Goal: Transaction & Acquisition: Book appointment/travel/reservation

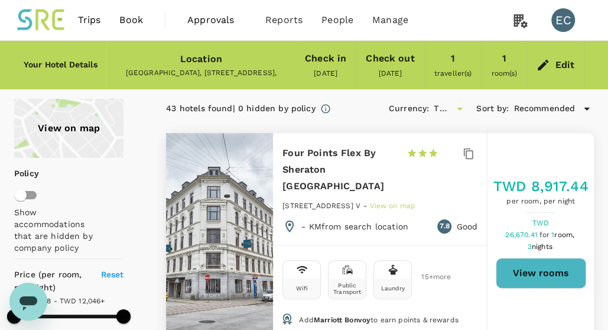
click at [130, 22] on span "Book" at bounding box center [131, 20] width 24 height 14
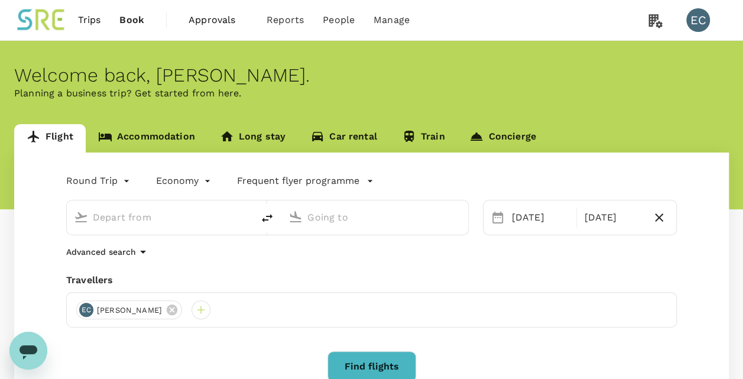
type input "Taiwan Taoyuan Intl (TPE)"
type input "Singapore Changi (SIN)"
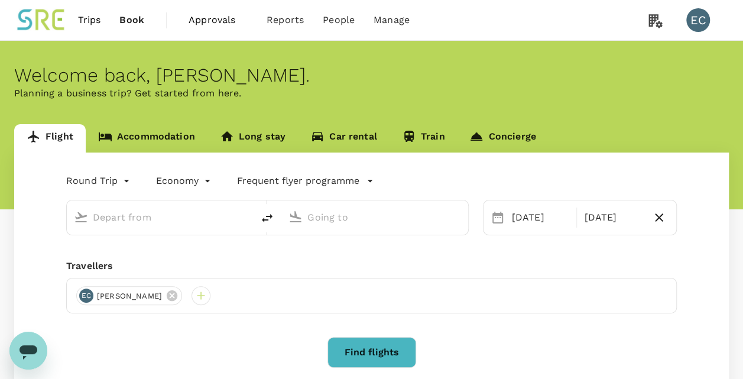
type input "Taiwan Taoyuan Intl (TPE)"
type input "Singapore Changi (SIN)"
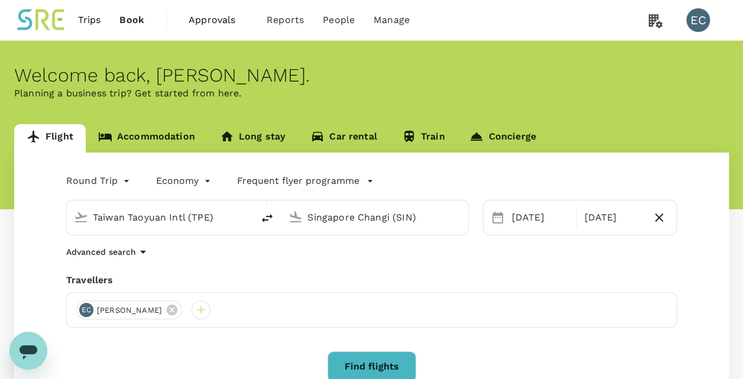
click at [357, 329] on button "Find flights" at bounding box center [372, 366] width 89 height 31
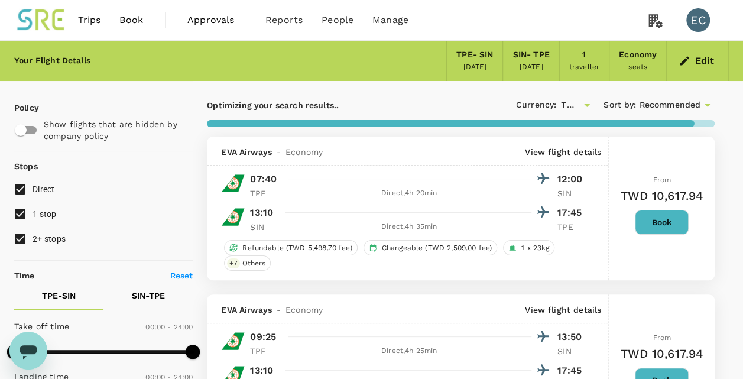
type input "1395"
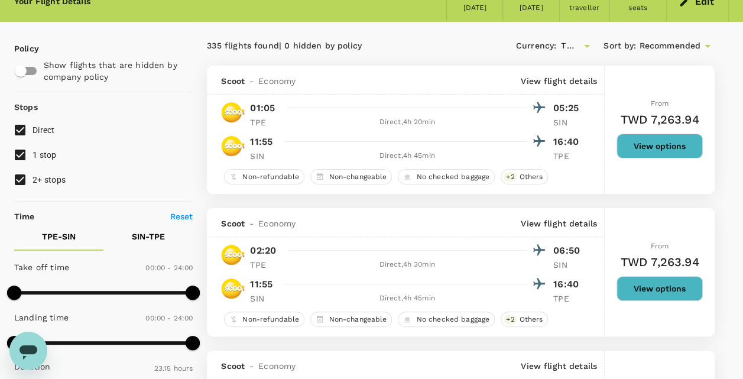
scroll to position [60, 0]
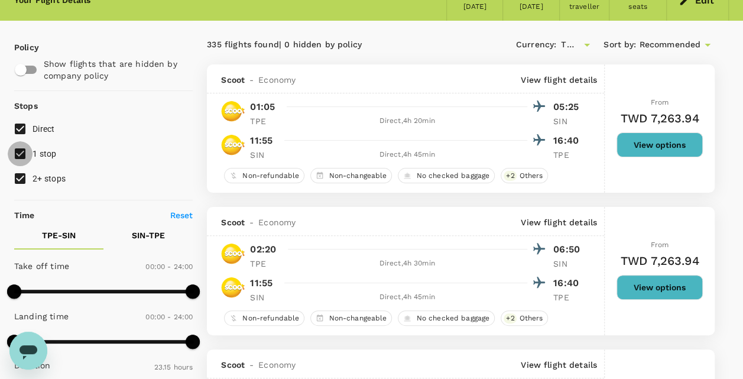
click at [24, 153] on input "1 stop" at bounding box center [20, 153] width 25 height 25
checkbox input "false"
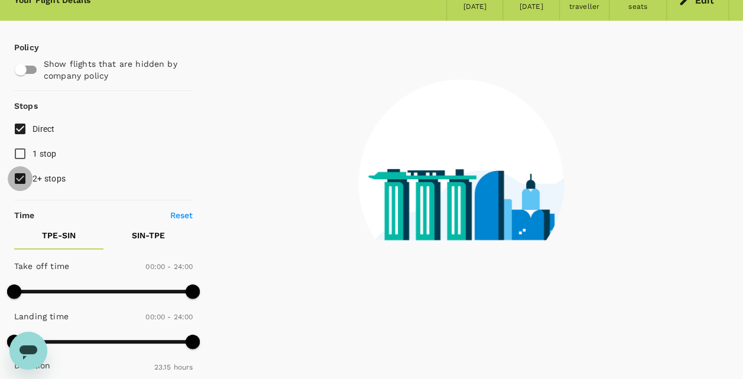
click at [24, 179] on input "2+ stops" at bounding box center [20, 178] width 25 height 25
checkbox input "false"
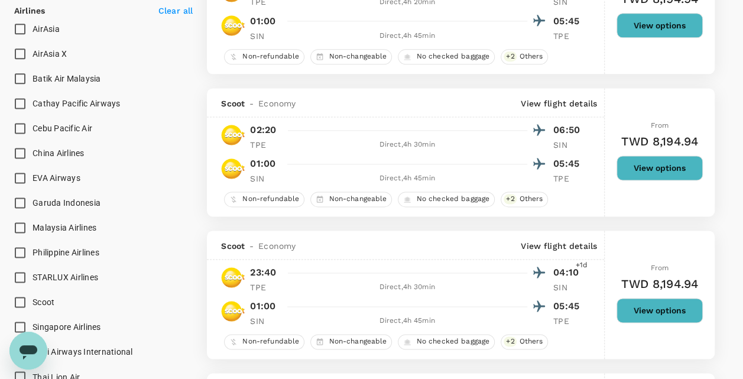
scroll to position [790, 0]
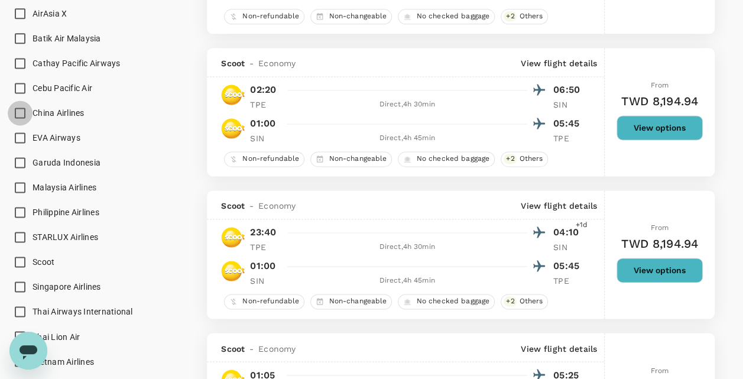
click at [20, 112] on input "China Airlines" at bounding box center [20, 113] width 25 height 25
checkbox input "true"
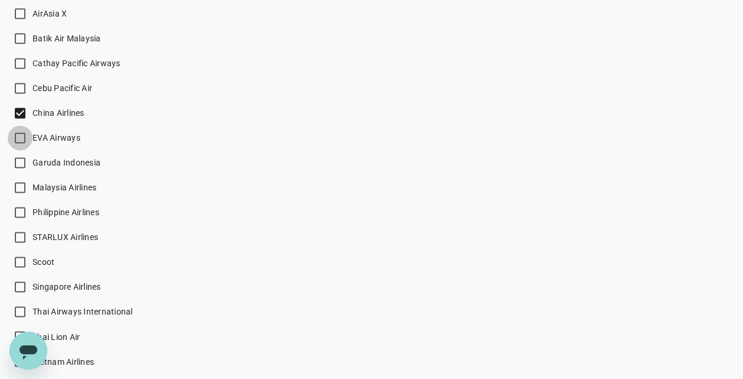
click at [19, 132] on input "EVA Airways" at bounding box center [20, 137] width 25 height 25
checkbox input "true"
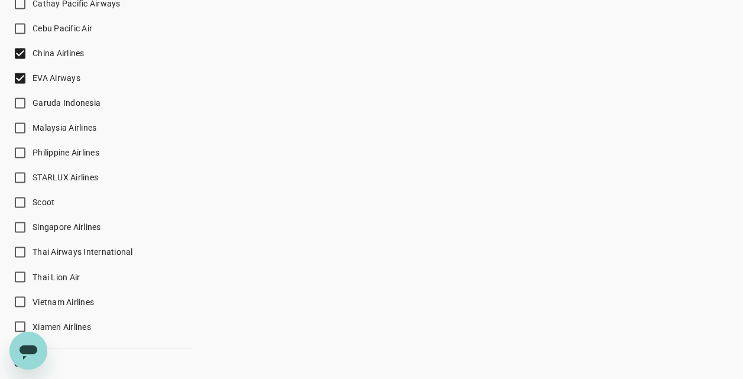
scroll to position [890, 0]
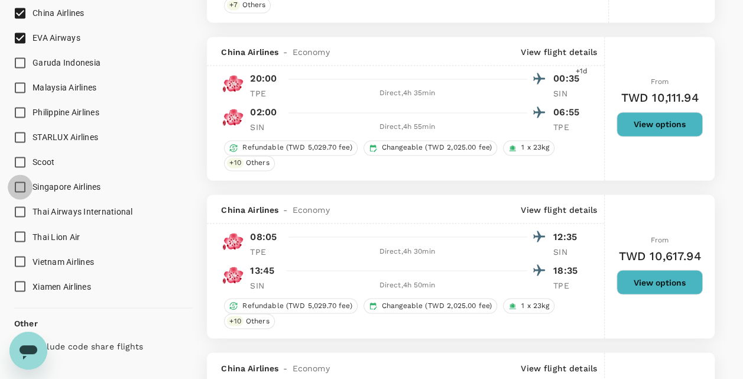
click at [19, 182] on input "Singapore Airlines" at bounding box center [20, 186] width 25 height 25
checkbox input "true"
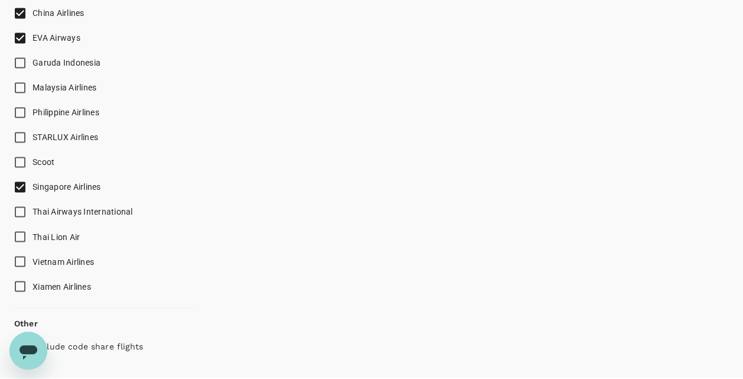
click at [20, 137] on input "STARLUX Airlines" at bounding box center [20, 137] width 25 height 25
checkbox input "true"
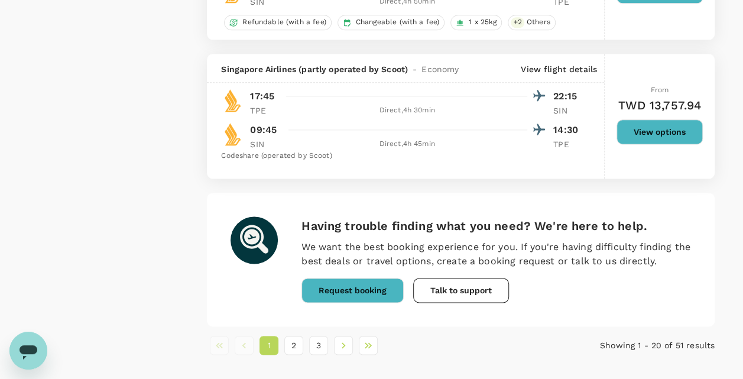
scroll to position [2949, 0]
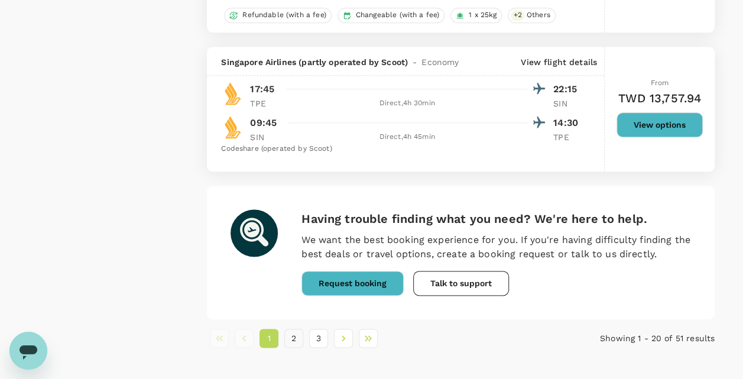
click at [291, 329] on button "2" at bounding box center [293, 338] width 19 height 19
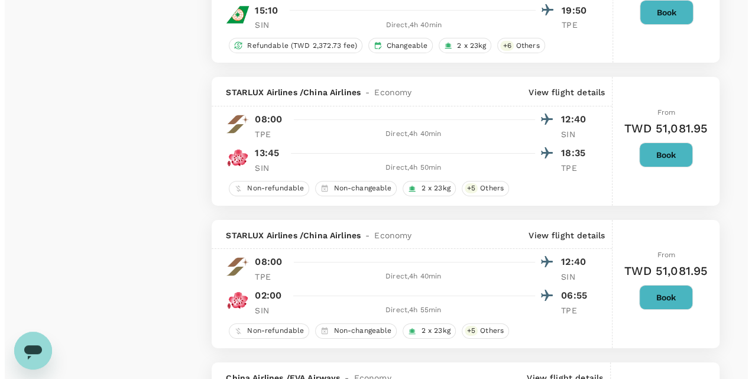
scroll to position [2310, 0]
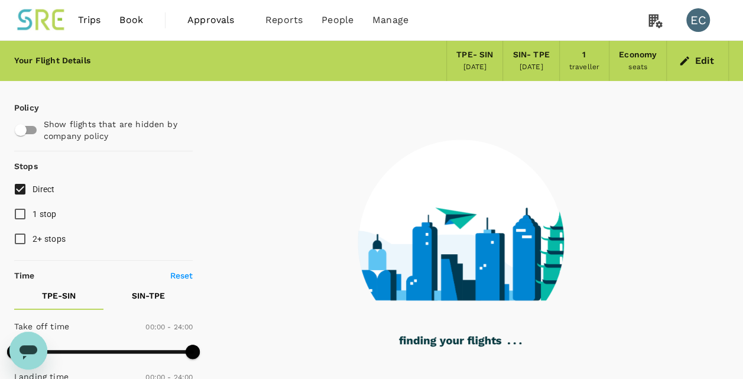
click at [122, 18] on span "Book" at bounding box center [131, 20] width 24 height 14
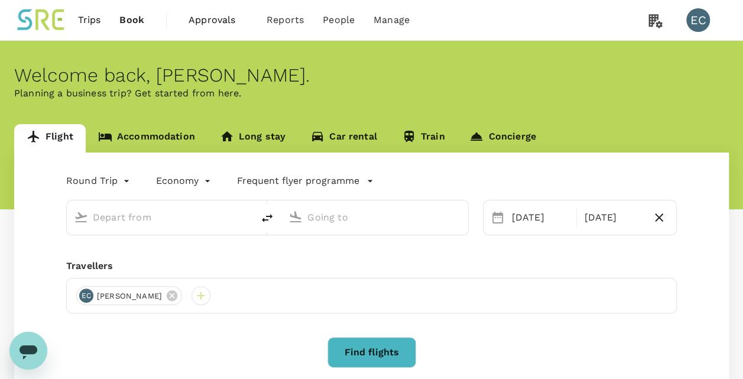
type input "Taiwan Taoyuan Intl (TPE)"
type input "Singapore Changi (SIN)"
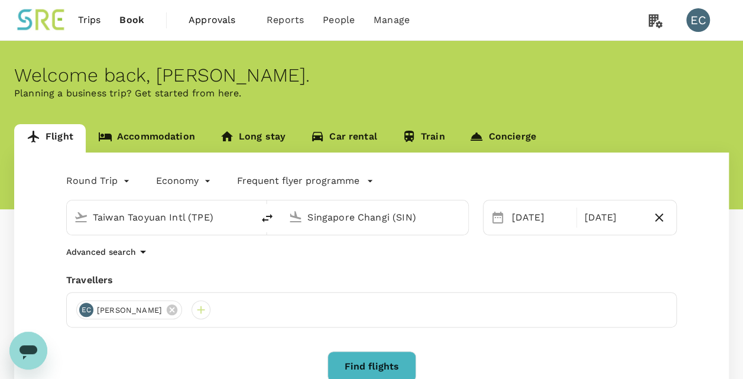
click at [148, 132] on link "Accommodation" at bounding box center [147, 138] width 122 height 28
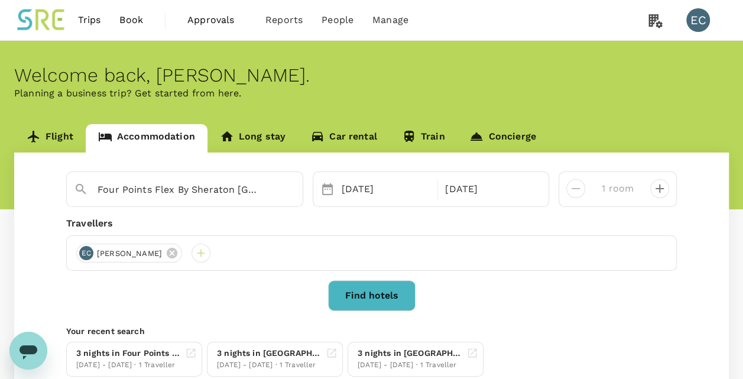
type input "Mercure Icon [GEOGRAPHIC_DATA] (opening [DATE])"
click at [377, 304] on button "Find hotels" at bounding box center [371, 295] width 87 height 31
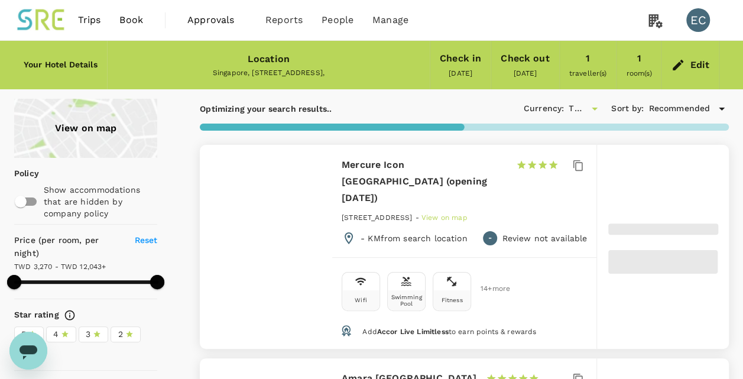
type input "12042.53"
type input "3269.95"
type input "12042.95"
type input "839.95"
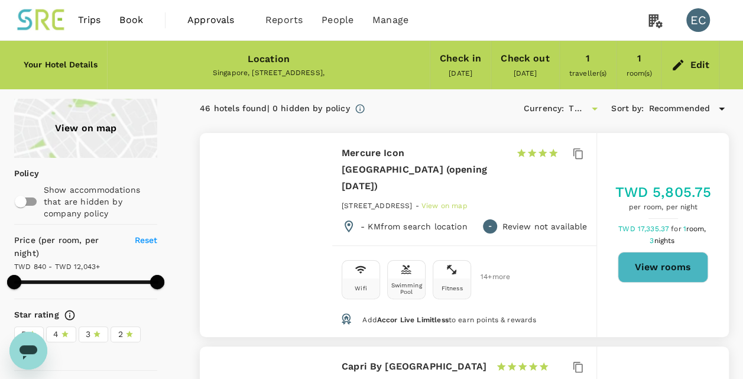
type input "12042.95"
click at [608, 257] on button "View rooms" at bounding box center [663, 267] width 90 height 31
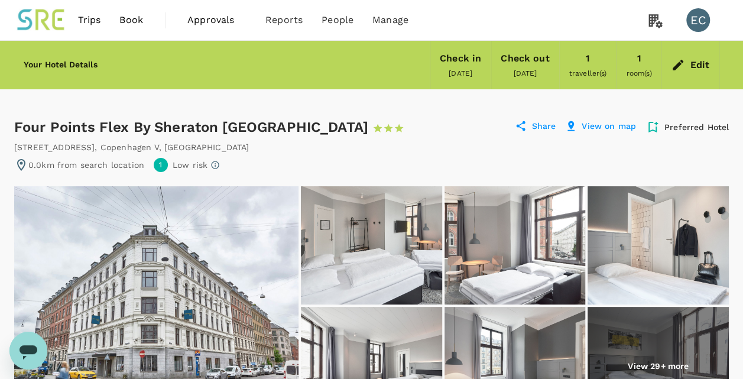
scroll to position [11, 0]
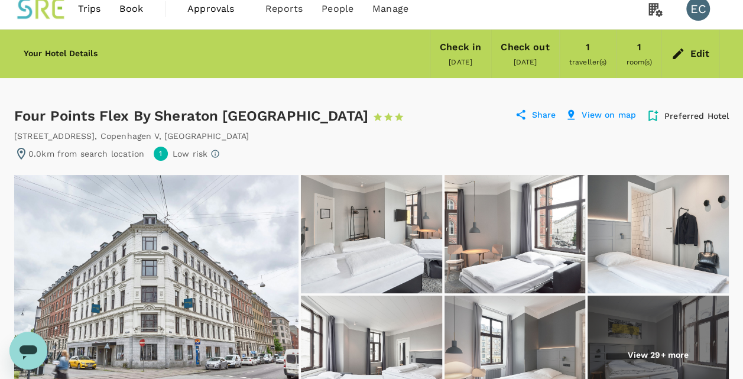
click at [130, 12] on span "Book" at bounding box center [131, 9] width 24 height 14
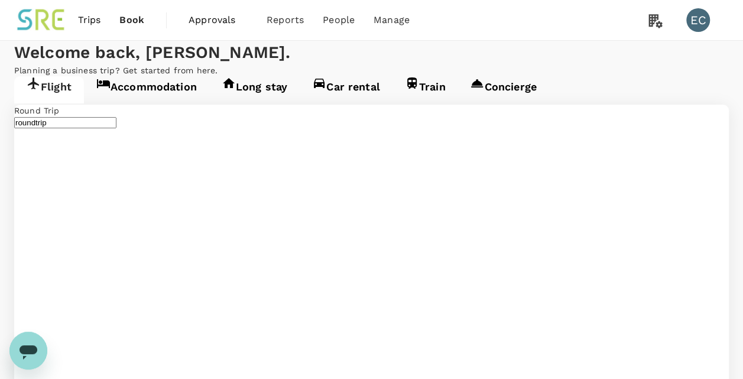
type input "Taiwan Taoyuan Intl (TPE)"
type input "Singapore Changi (SIN)"
type input "Taiwan Taoyuan Intl (TPE)"
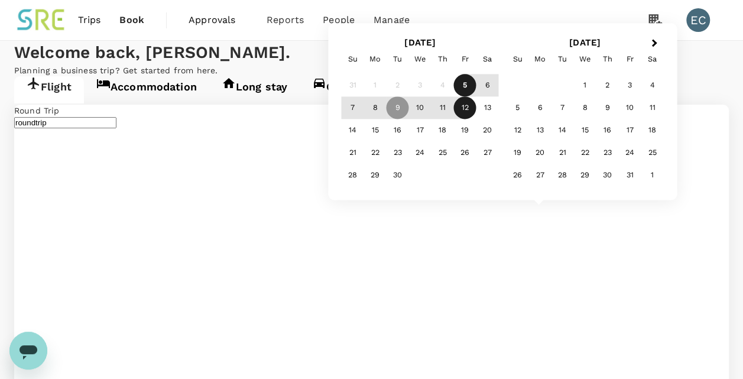
type input "[GEOGRAPHIC_DATA] (CPH)"
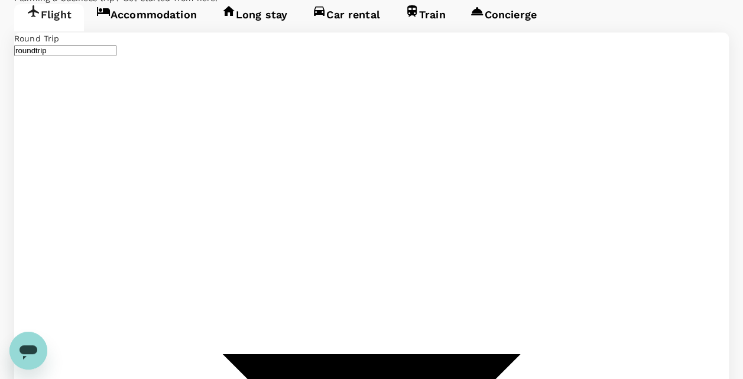
scroll to position [87, 0]
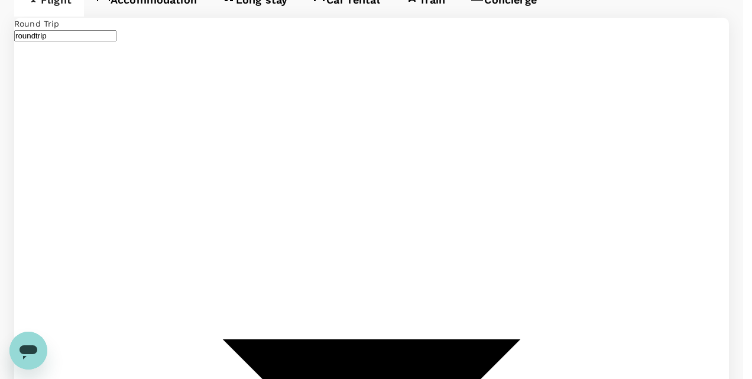
type input "business"
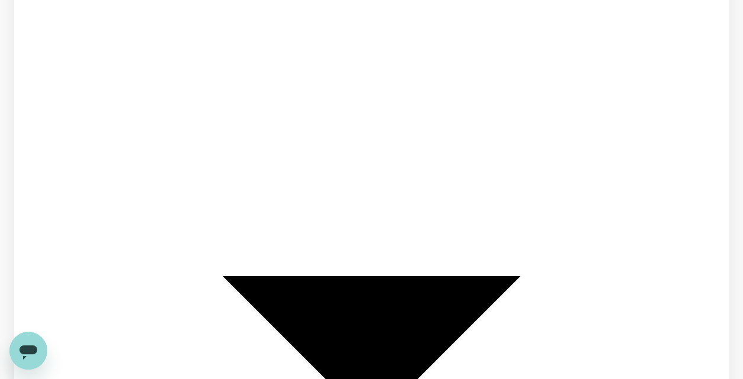
scroll to position [176, 0]
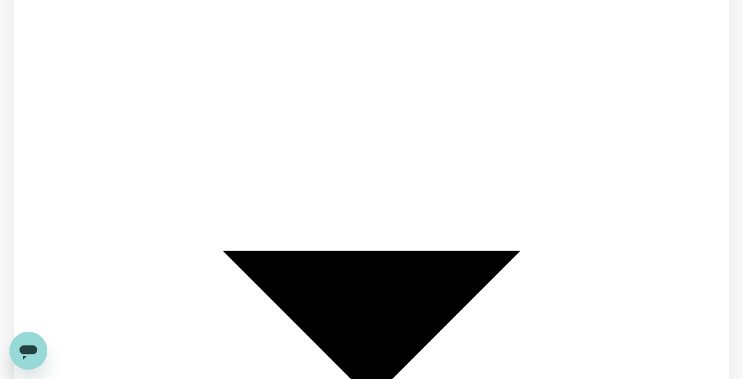
type input "0"
drag, startPoint x: 487, startPoint y: 109, endPoint x: 477, endPoint y: 114, distance: 10.9
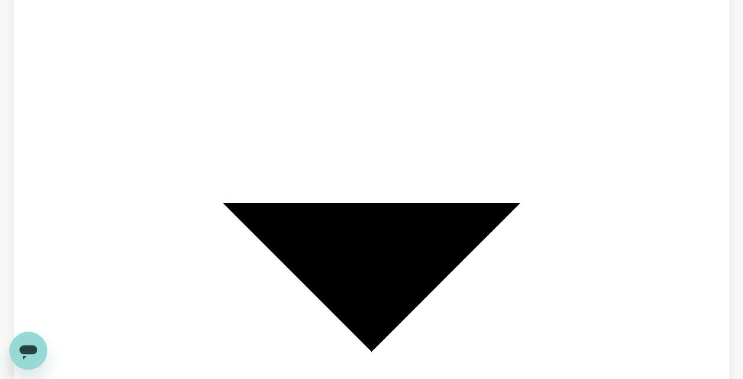
scroll to position [150, 0]
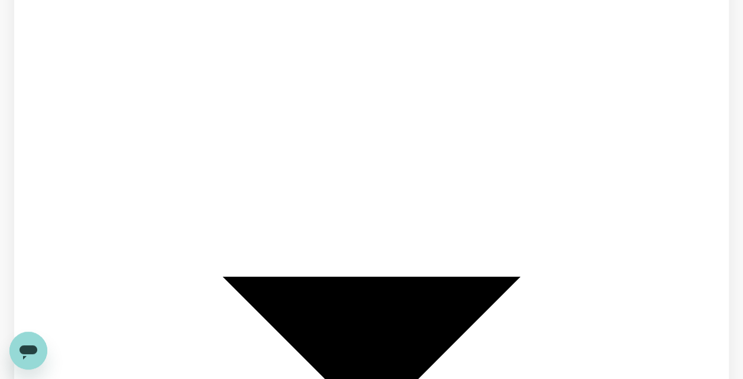
type input "ㄐㄧ"
type input "tur"
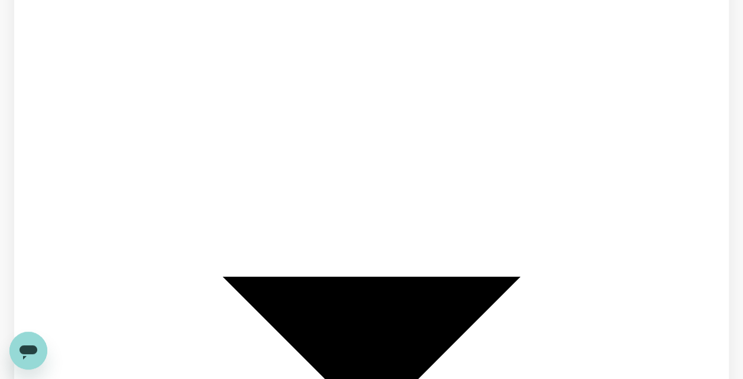
type input "klm"
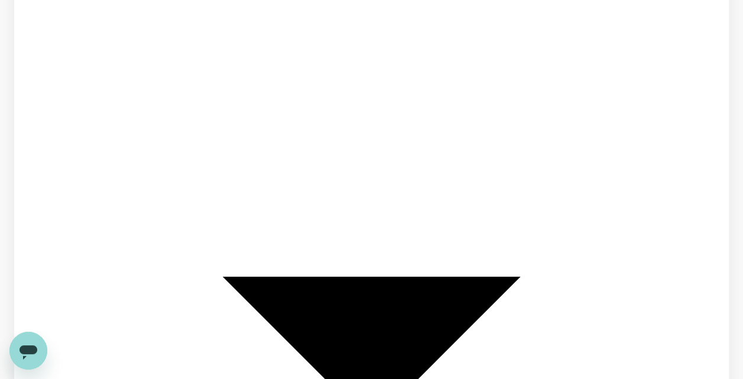
type input "emirate"
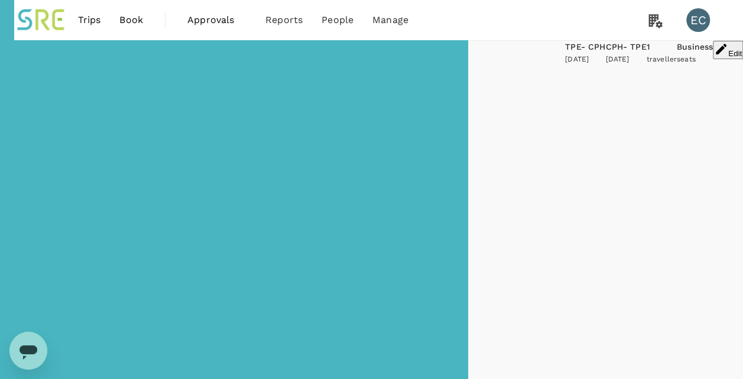
type input "1605"
checkbox input "false"
checkbox input "true"
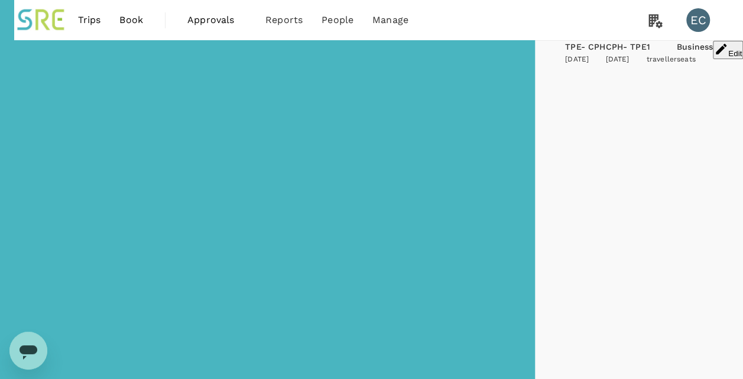
click at [22, 140] on input "Direct" at bounding box center [18, 136] width 8 height 8
checkbox input "false"
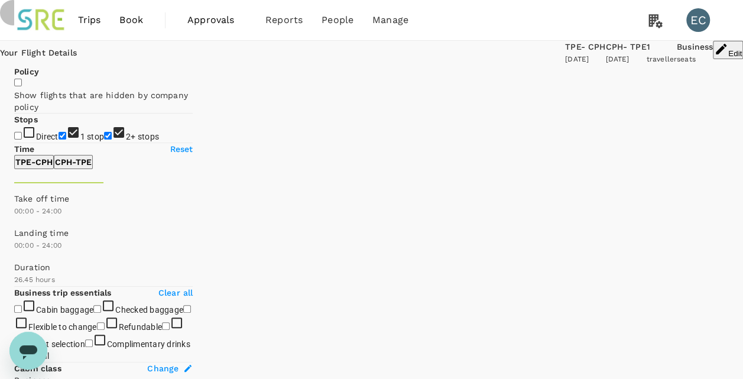
click at [104, 140] on input "2+ stops" at bounding box center [108, 136] width 8 height 8
checkbox input "false"
type input "1715"
checkbox input "false"
checkbox input "true"
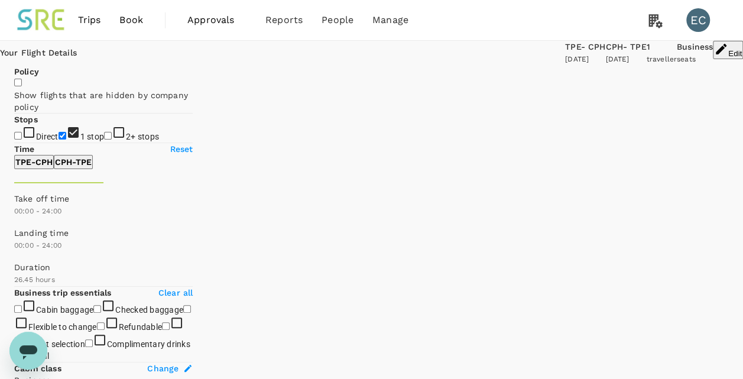
checkbox input "false"
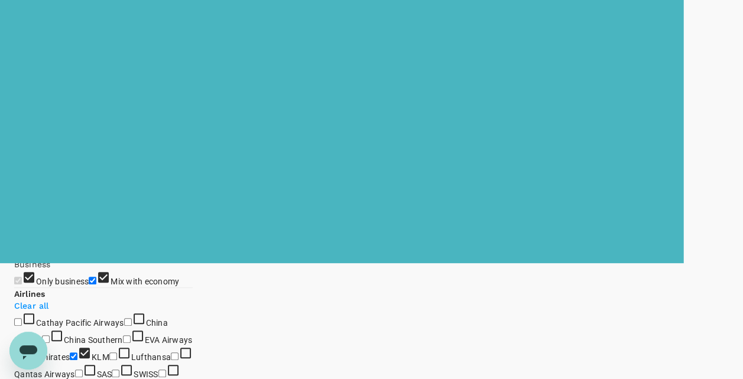
scroll to position [116, 0]
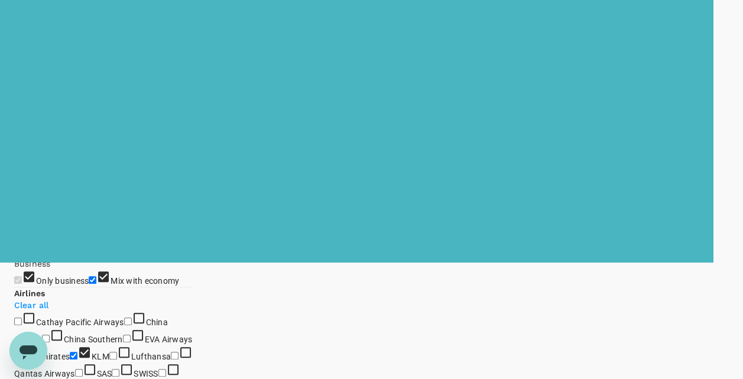
type input "1915"
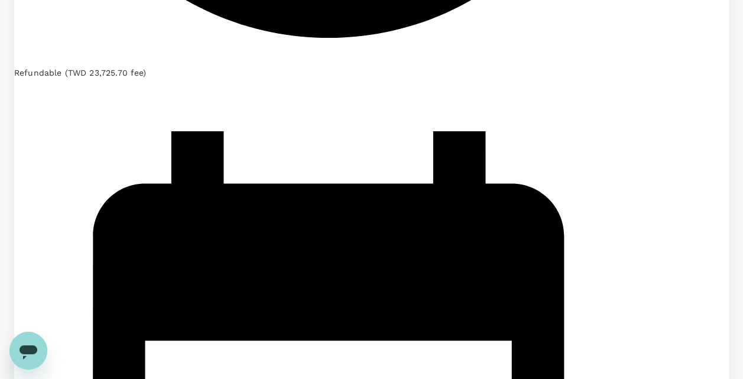
scroll to position [2860, 0]
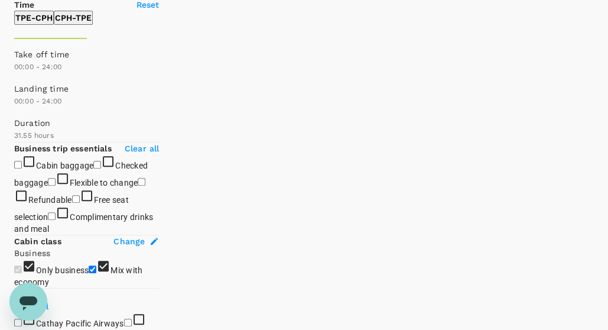
scroll to position [0, 0]
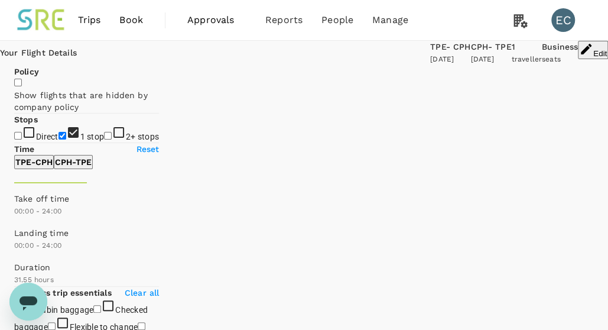
click at [129, 14] on span "Book" at bounding box center [131, 20] width 24 height 14
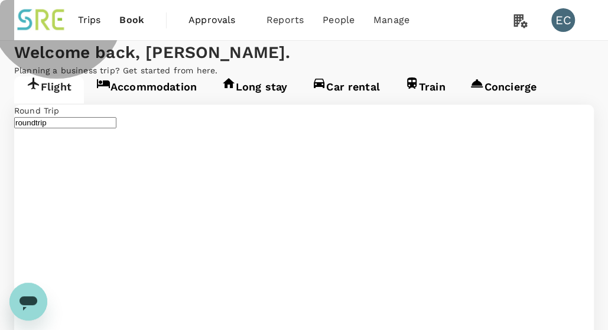
click at [142, 103] on link "Accommodation" at bounding box center [146, 89] width 125 height 27
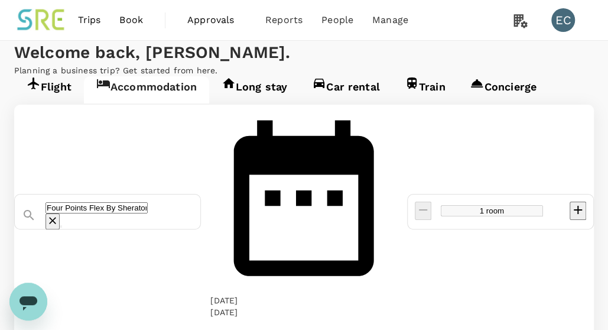
click at [142, 202] on input "Four Points Flex By Sheraton [GEOGRAPHIC_DATA]" at bounding box center [97, 207] width 102 height 11
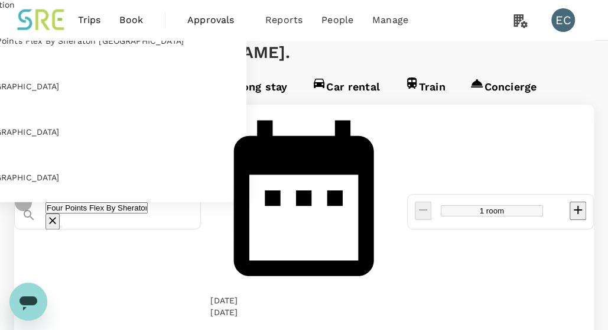
click at [59, 215] on icon "Clear" at bounding box center [53, 221] width 12 height 12
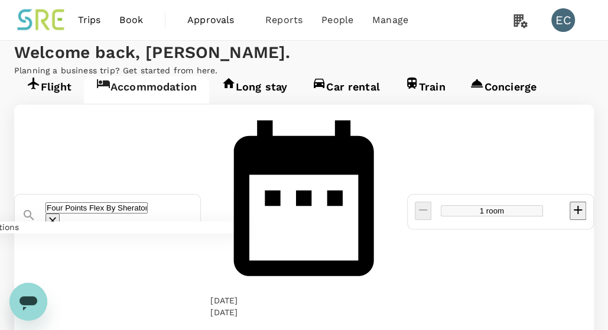
scroll to position [0, 142]
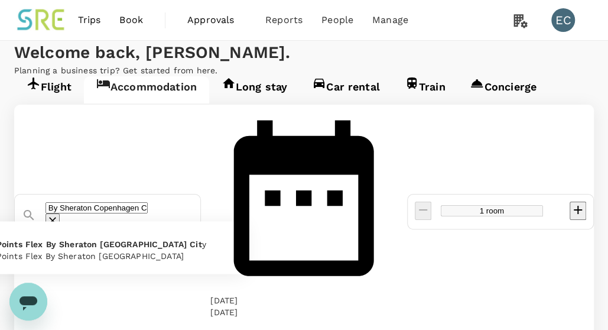
type input "Four Points Flex By Sheraton Copenhagen"
click at [59, 215] on icon "Clear" at bounding box center [53, 221] width 12 height 12
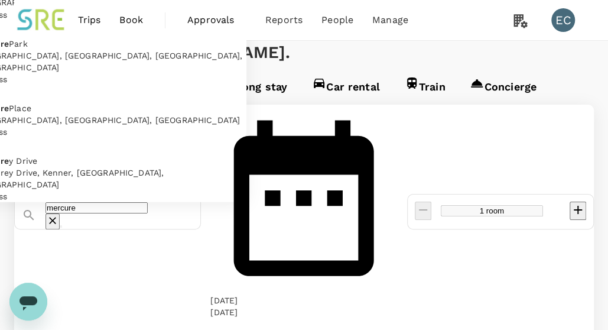
type input "mercure"
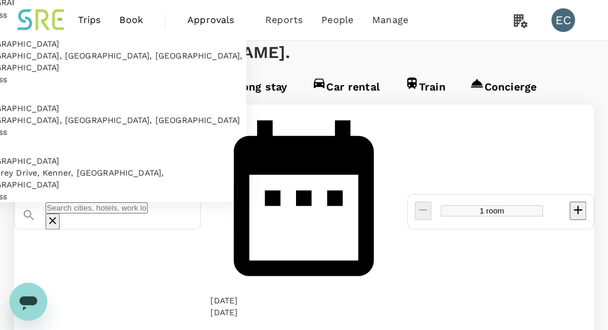
click at [148, 202] on input "text" at bounding box center [97, 207] width 102 height 11
type input "ㄏㄧ"
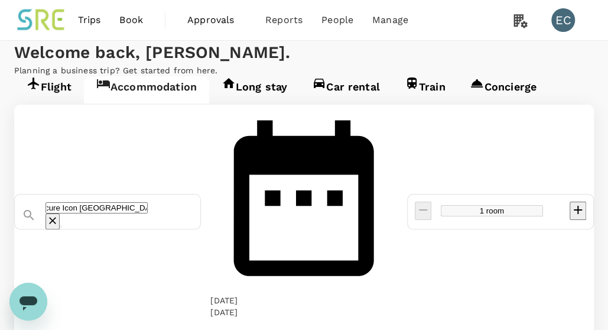
type input "Mercure Icon [GEOGRAPHIC_DATA] (opening [DATE])"
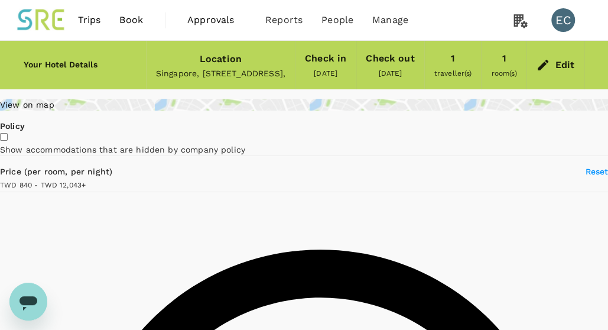
type input "12043.06"
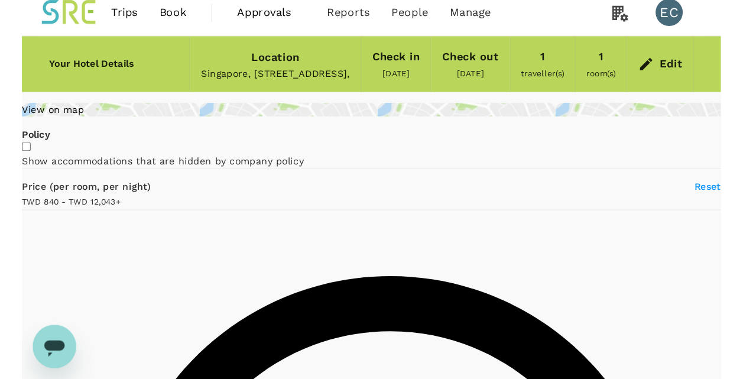
scroll to position [11, 0]
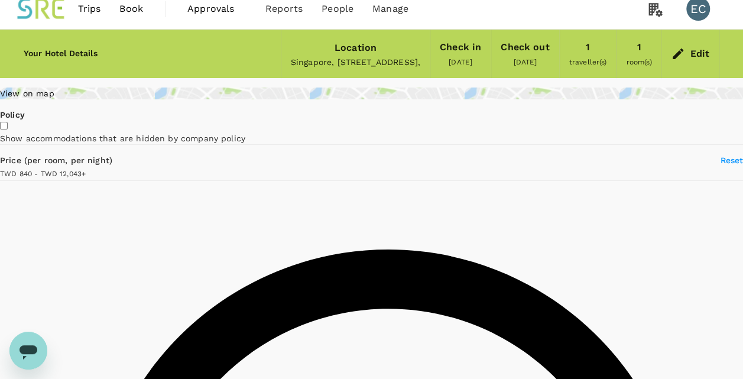
click at [140, 4] on span "Book" at bounding box center [131, 9] width 24 height 14
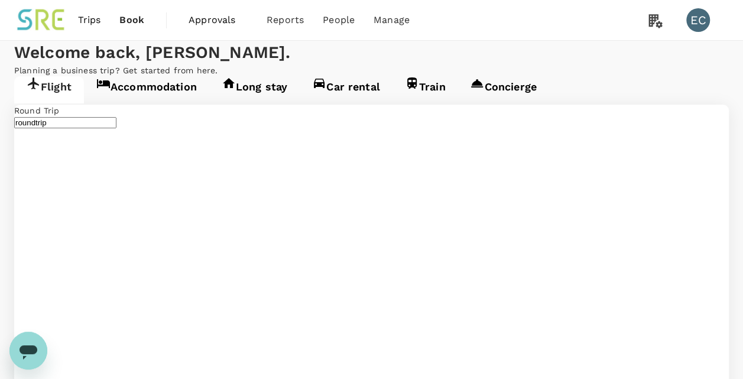
type input "Taiwan Taoyuan Intl (TPE)"
type input "[GEOGRAPHIC_DATA] (CPH)"
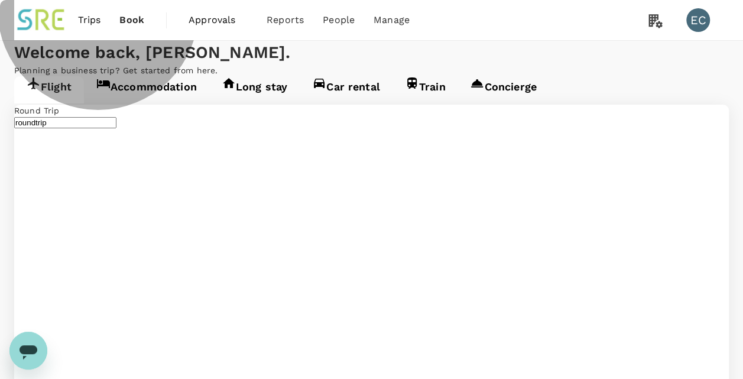
click at [183, 103] on link "Accommodation" at bounding box center [146, 89] width 125 height 27
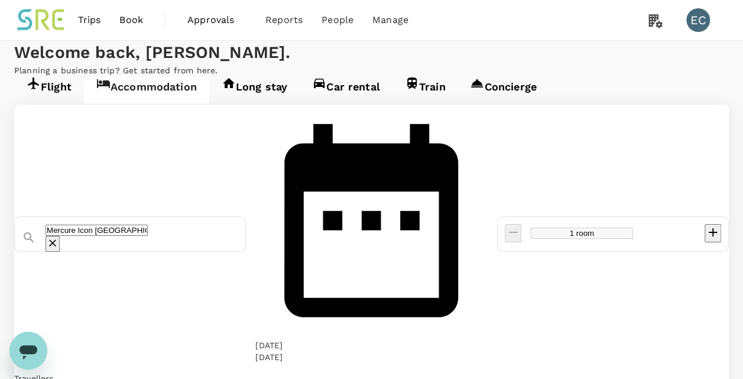
click at [59, 237] on icon "Clear" at bounding box center [53, 243] width 12 height 12
type input "Mercure Icon [GEOGRAPHIC_DATA] (opening [DATE])f"
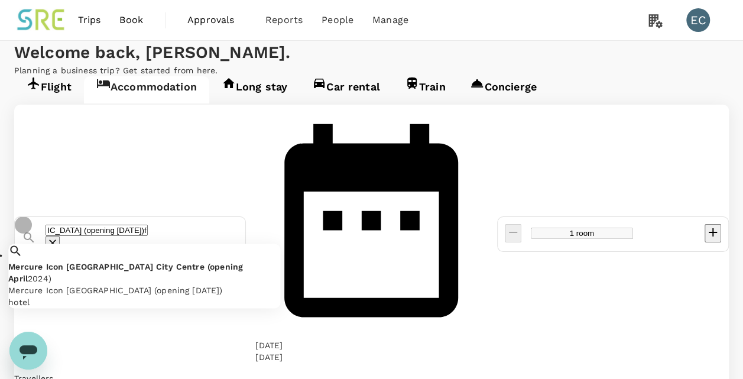
click at [59, 237] on icon "Clear" at bounding box center [53, 243] width 12 height 12
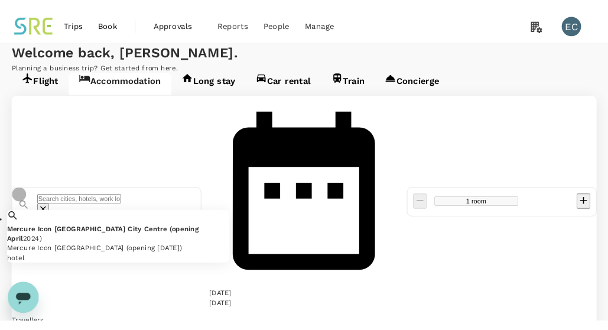
scroll to position [0, 0]
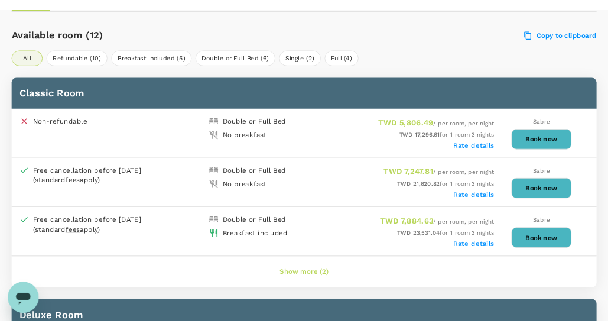
scroll to position [612, 0]
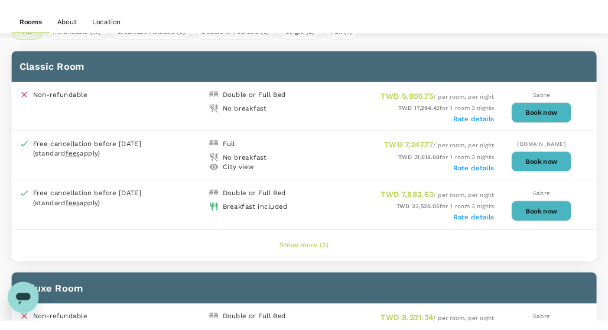
scroll to position [621, 0]
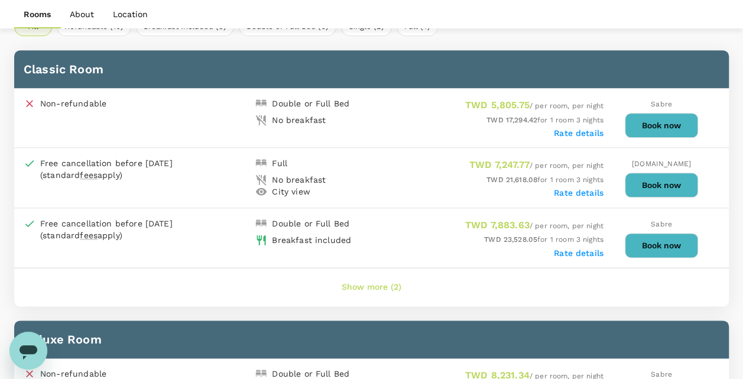
click at [239, 218] on div "Free cancellation before 06 Sep 2025 (standard fees apply)" at bounding box center [147, 230] width 215 height 24
